Goal: Navigation & Orientation: Find specific page/section

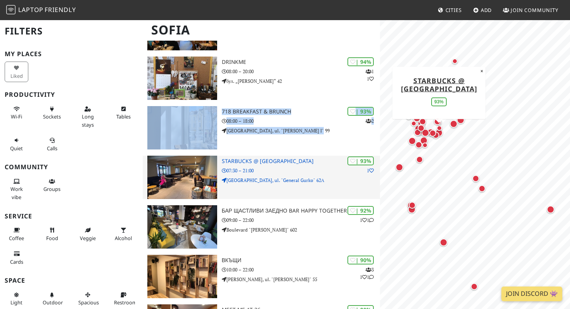
scroll to position [124, 0]
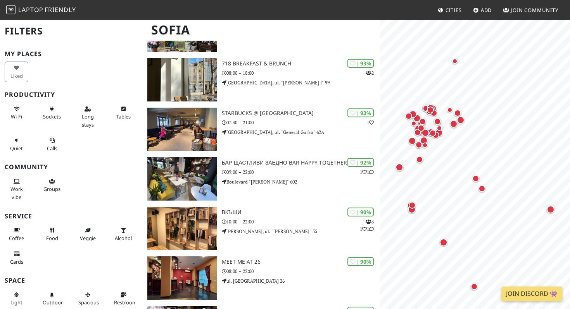
click at [124, 56] on h3 "My Places" at bounding box center [71, 53] width 133 height 7
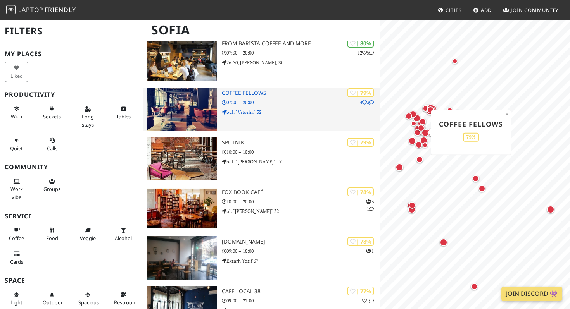
scroll to position [872, 0]
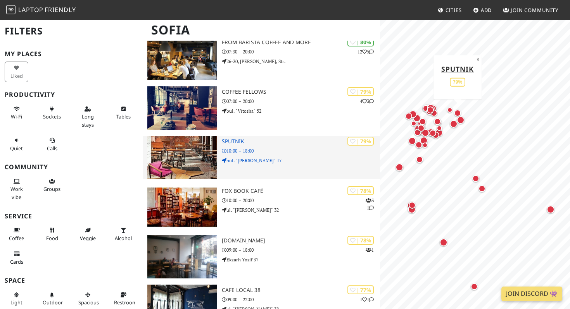
click at [238, 136] on div "| 79% Sputnik 10:00 – 18:00 bul. "Yanko Sakazov" 17" at bounding box center [301, 157] width 158 height 43
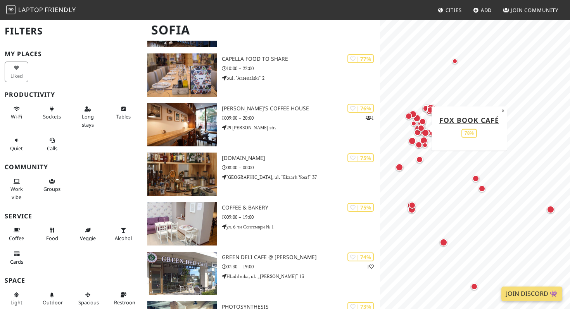
scroll to position [1347, 0]
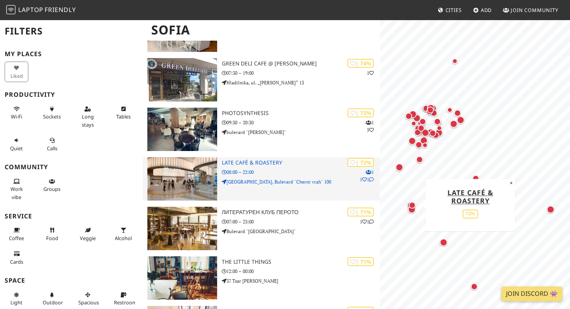
click at [266, 165] on h3 "LATE Café & Roastery" at bounding box center [301, 163] width 158 height 7
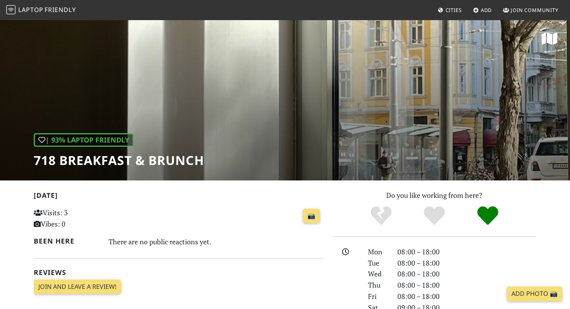
click at [149, 162] on h1 "718 Breakfast & Brunch" at bounding box center [119, 160] width 170 height 15
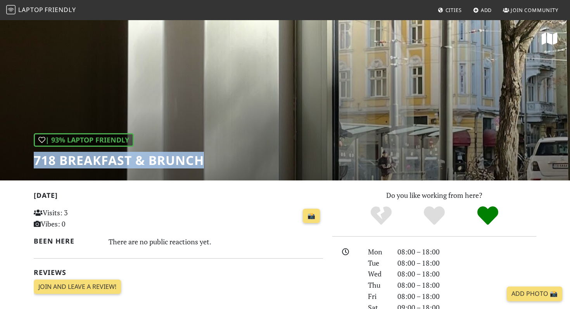
click at [149, 162] on h1 "718 Breakfast & Brunch" at bounding box center [119, 160] width 170 height 15
copy div "718 Breakfast & Brunch"
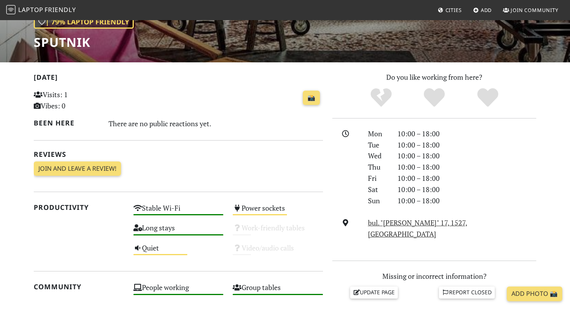
scroll to position [121, 0]
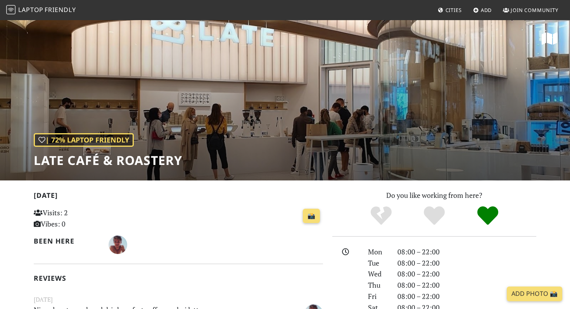
click at [240, 122] on div "| 72% Laptop Friendly LATE Café & Roastery" at bounding box center [285, 99] width 570 height 161
